Goal: Task Accomplishment & Management: Manage account settings

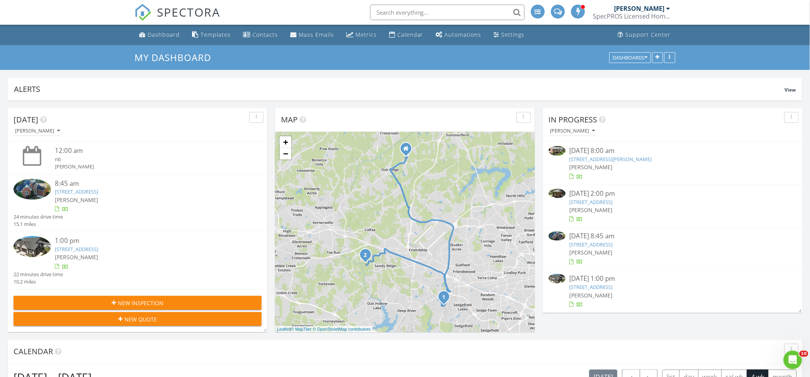
scroll to position [738, 826]
click at [148, 37] on div "Dashboard" at bounding box center [164, 34] width 32 height 7
drag, startPoint x: 159, startPoint y: 35, endPoint x: 145, endPoint y: 10, distance: 29.2
click at [159, 35] on div "Dashboard" at bounding box center [164, 34] width 32 height 7
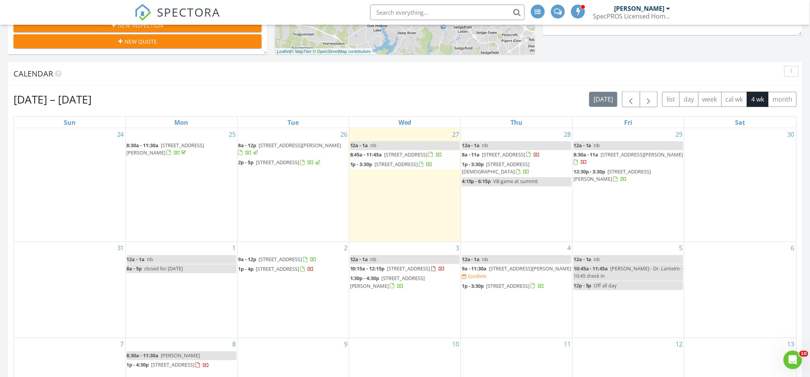
scroll to position [361, 0]
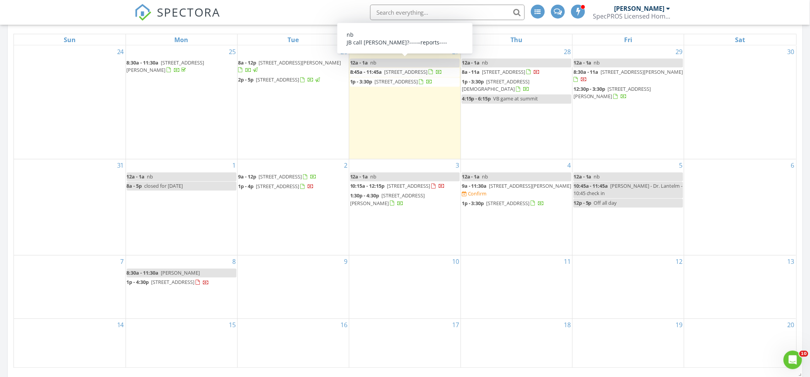
click at [390, 64] on link "12a - 1a nb" at bounding box center [405, 63] width 110 height 9
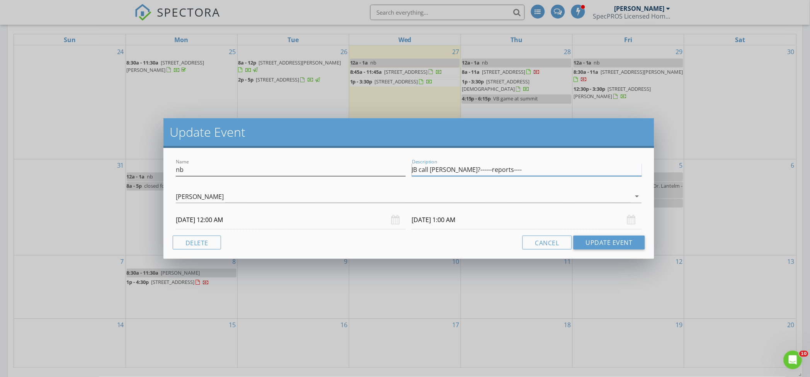
drag, startPoint x: 525, startPoint y: 167, endPoint x: 348, endPoint y: 167, distance: 177.0
click at [348, 167] on div "Name nb Description JB call nicole?------reports----" at bounding box center [409, 170] width 472 height 27
click at [201, 242] on button "Delete" at bounding box center [197, 243] width 48 height 14
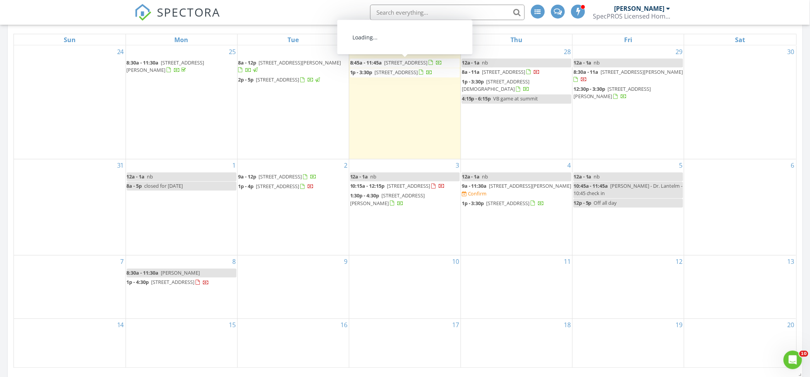
click at [404, 67] on span "8:45a - 11:45a 4918 Setter Ct, Jamestown 27282" at bounding box center [396, 64] width 92 height 8
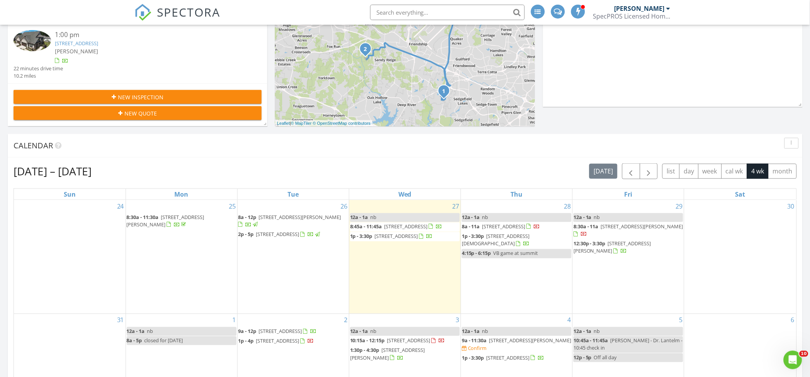
scroll to position [412, 0]
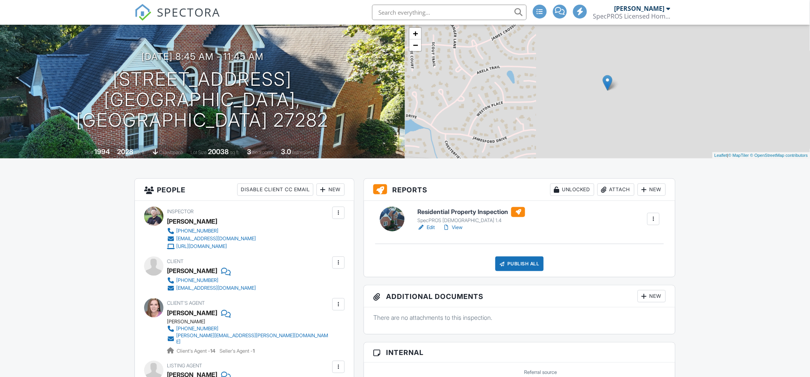
scroll to position [103, 0]
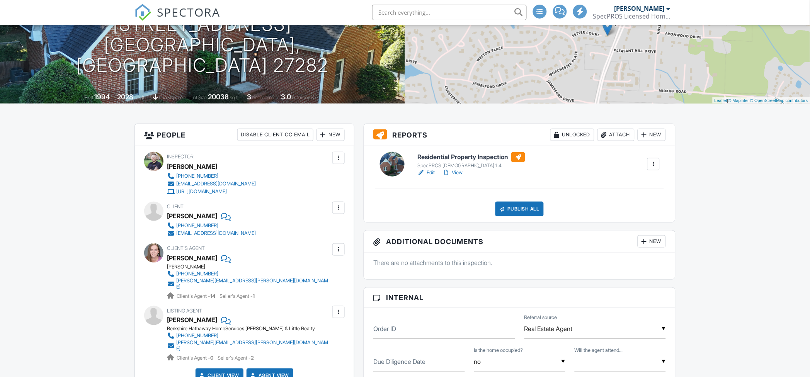
click at [453, 172] on link "View" at bounding box center [453, 173] width 20 height 8
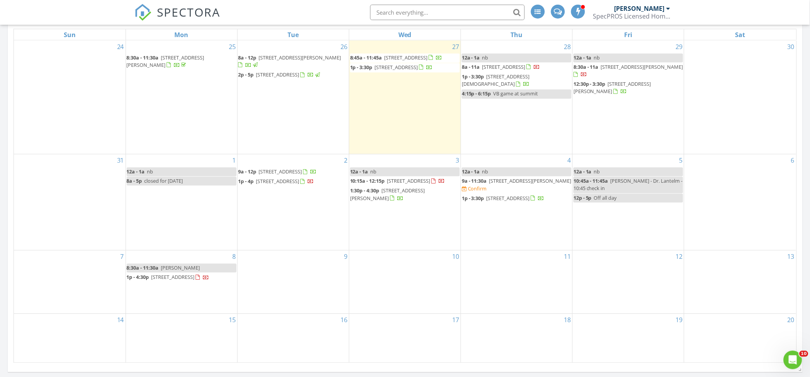
scroll to position [257, 0]
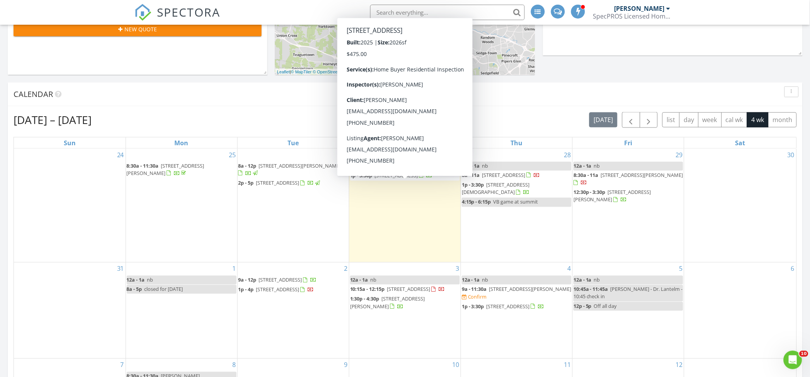
click at [399, 180] on span "1p - 3:30p 1551 Oakbluffs Dr, Colfax 27235" at bounding box center [391, 176] width 83 height 8
